Goal: Navigation & Orientation: Find specific page/section

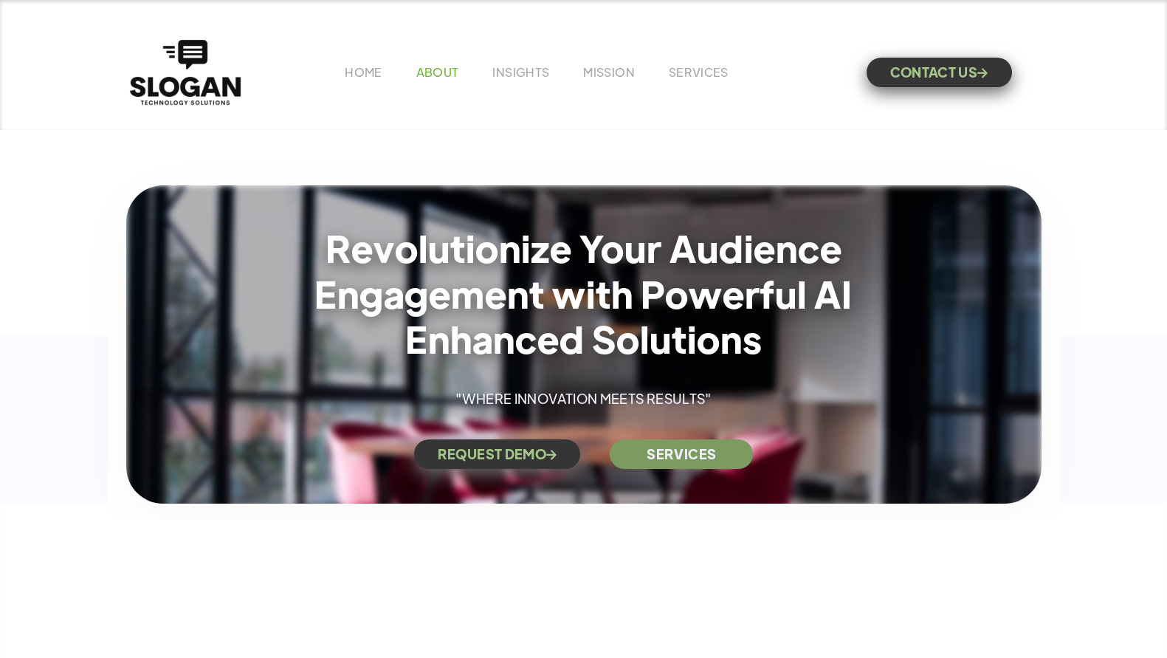
click at [436, 73] on link "ABOUT" at bounding box center [437, 72] width 43 height 16
